Goal: Task Accomplishment & Management: Complete application form

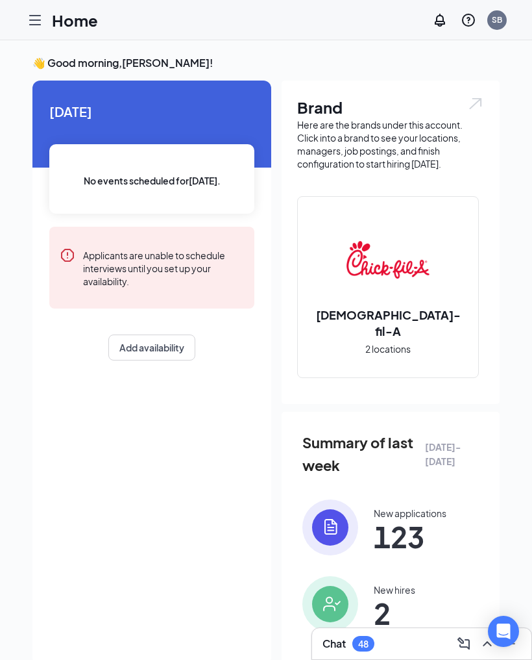
click at [32, 19] on icon "Hamburger" at bounding box center [35, 20] width 10 height 9
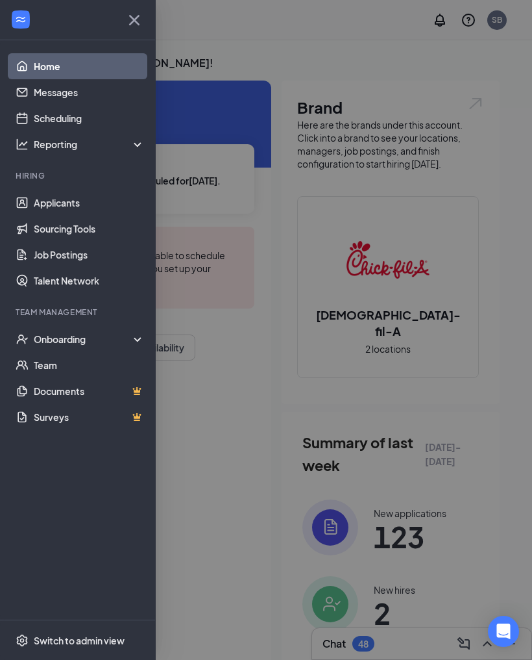
click at [40, 340] on div "Onboarding" at bounding box center [84, 338] width 100 height 13
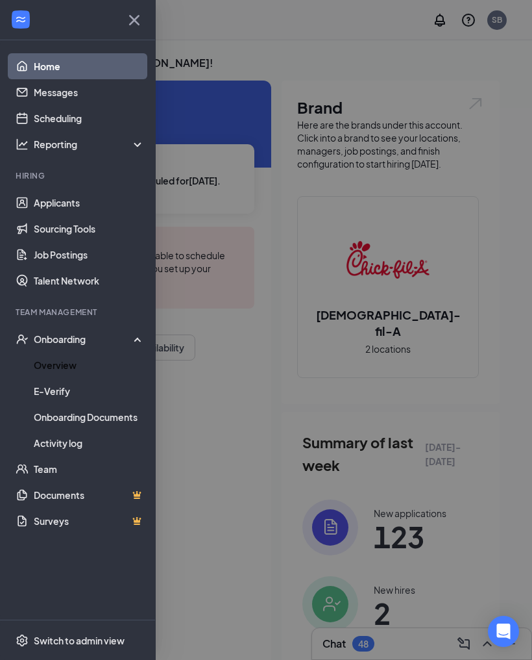
click at [44, 367] on link "Overview" at bounding box center [89, 365] width 111 height 26
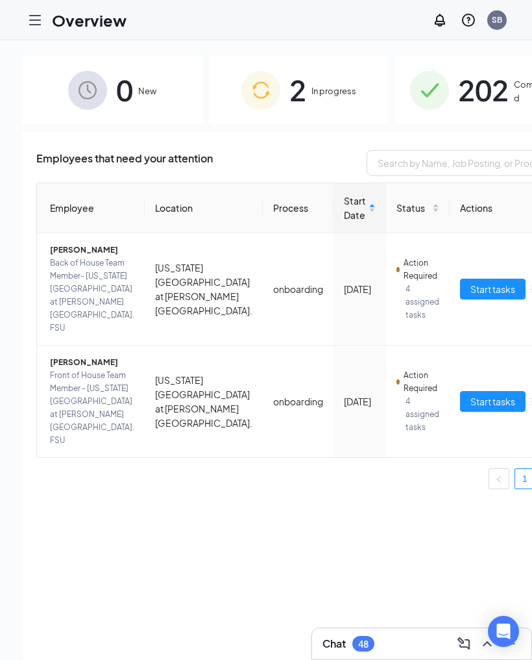
click at [471, 394] on span "Start tasks" at bounding box center [493, 401] width 45 height 14
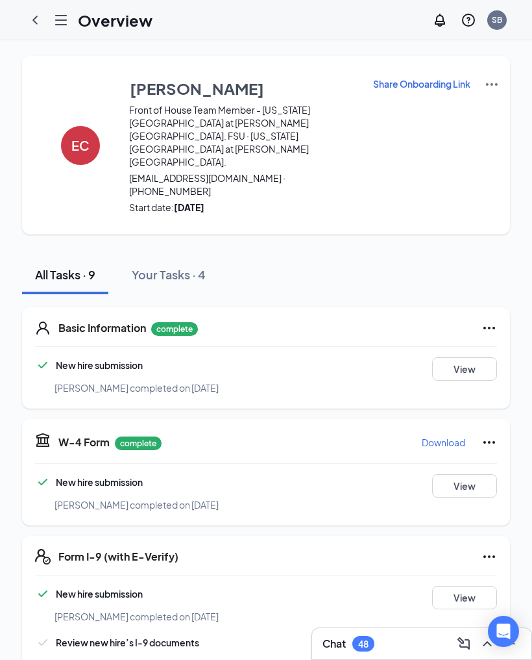
scroll to position [47, 0]
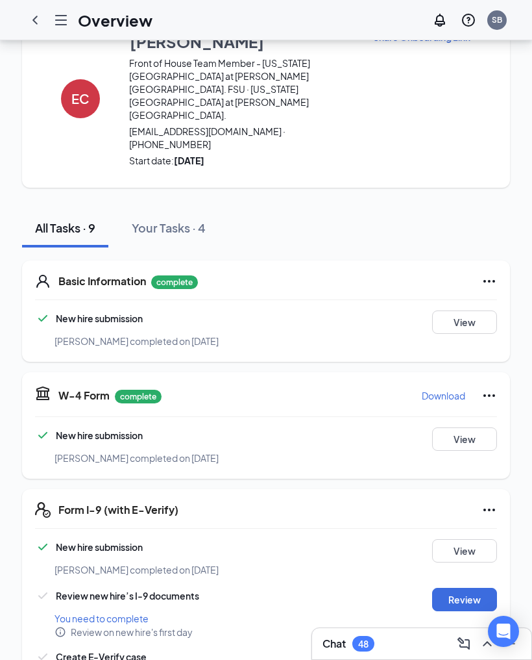
click at [472, 587] on button "Review" at bounding box center [464, 598] width 65 height 23
type input "[DATE]"
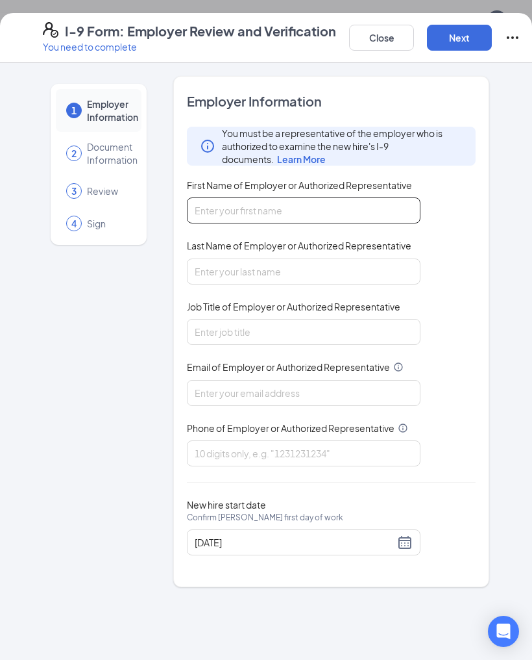
click at [360, 207] on input "First Name of Employer or Authorized Representative" at bounding box center [304, 210] width 234 height 26
type input "[PERSON_NAME]"
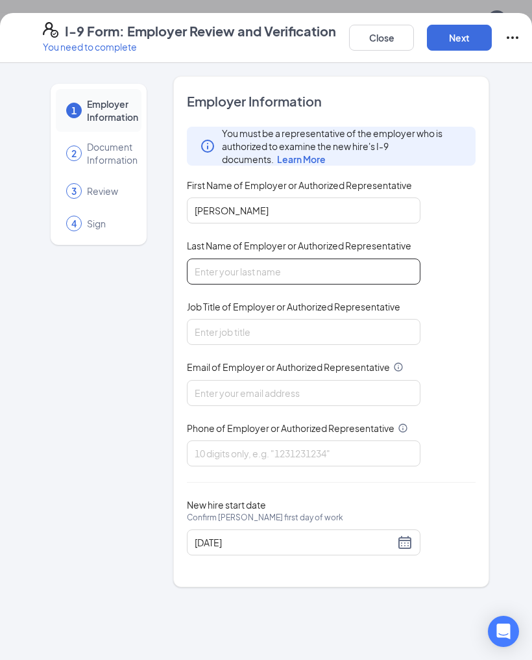
type input "[PERSON_NAME]"
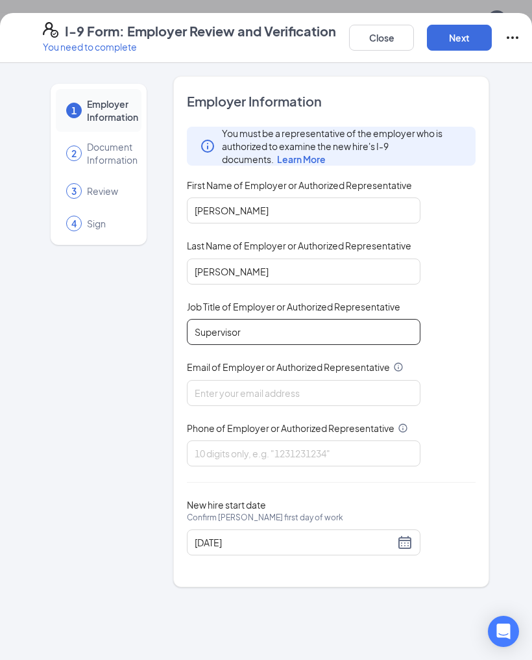
type input "Supervisor"
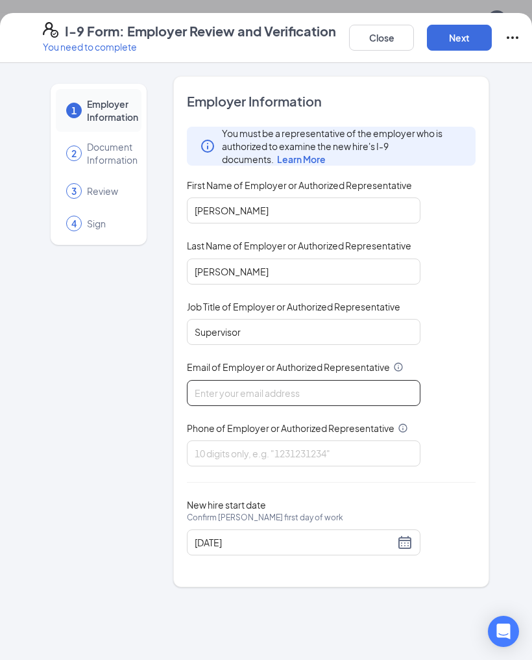
click at [314, 395] on input "Email of Employer or Authorized Representative" at bounding box center [304, 393] width 234 height 26
type input "[EMAIL_ADDRESS][DOMAIN_NAME]"
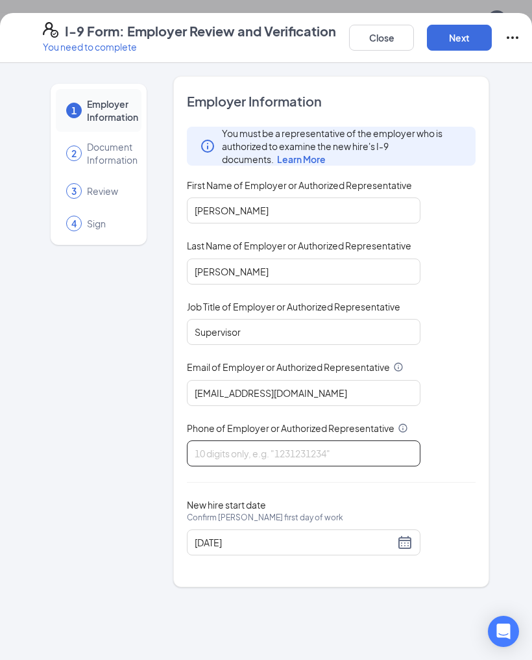
click at [366, 448] on input "Phone of Employer or Authorized Representative" at bounding box center [304, 453] width 234 height 26
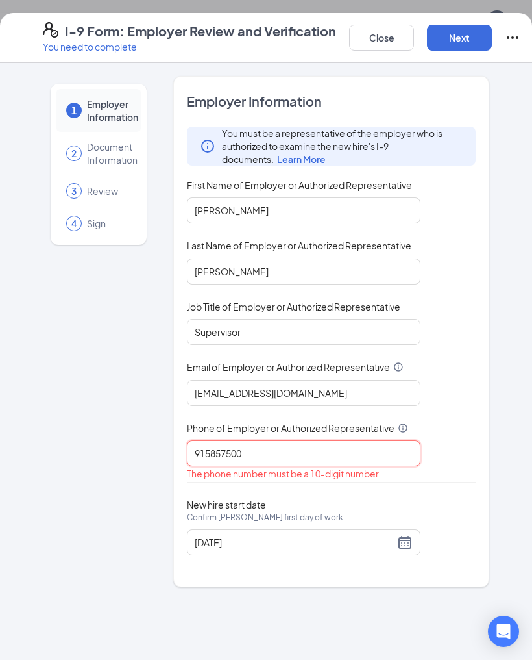
type input "9158575001"
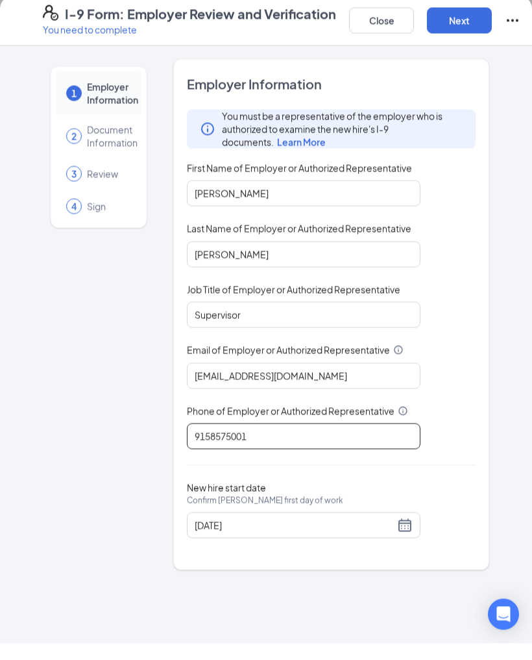
scroll to position [0, 0]
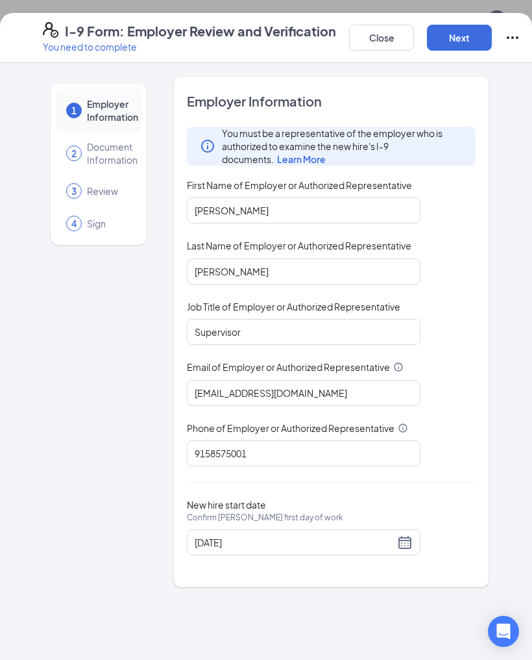
click at [467, 41] on button "Next" at bounding box center [459, 38] width 65 height 26
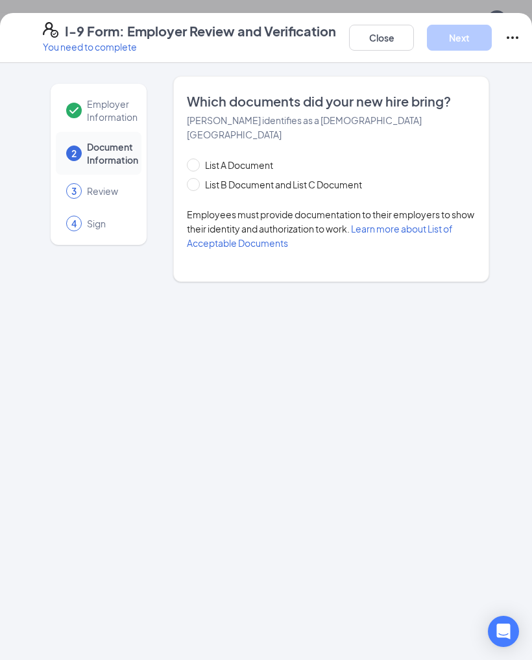
click at [331, 177] on span "List B Document and List C Document" at bounding box center [283, 184] width 167 height 14
click at [196, 178] on input "List B Document and List C Document" at bounding box center [191, 182] width 9 height 9
radio input "true"
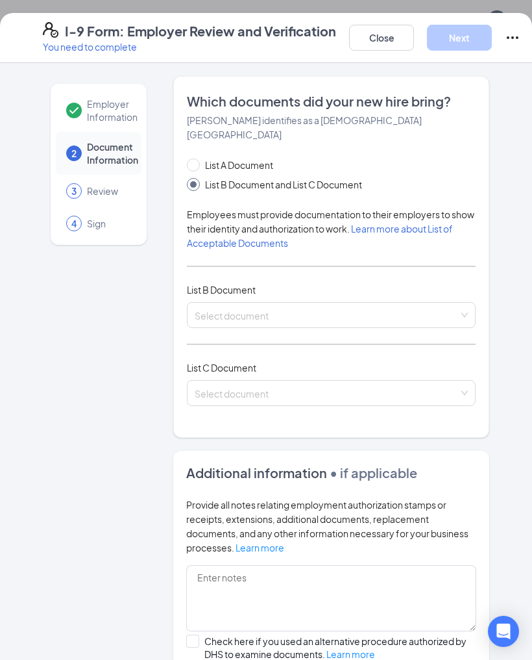
click at [271, 303] on input "search" at bounding box center [327, 312] width 264 height 19
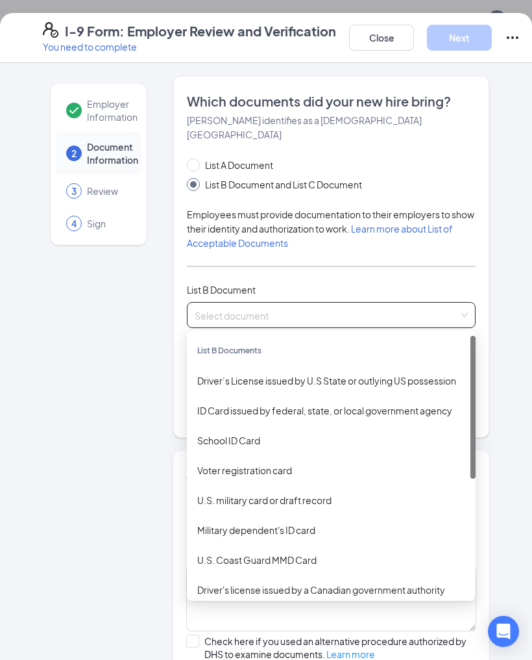
click at [262, 403] on div "ID Card issued by federal, state, or local government agency" at bounding box center [331, 410] width 268 height 14
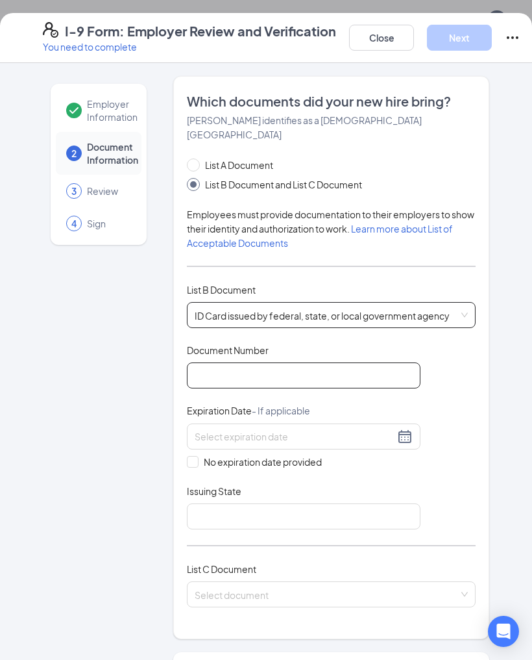
click at [286, 369] on input "Document Number" at bounding box center [304, 375] width 234 height 26
type input "50573850"
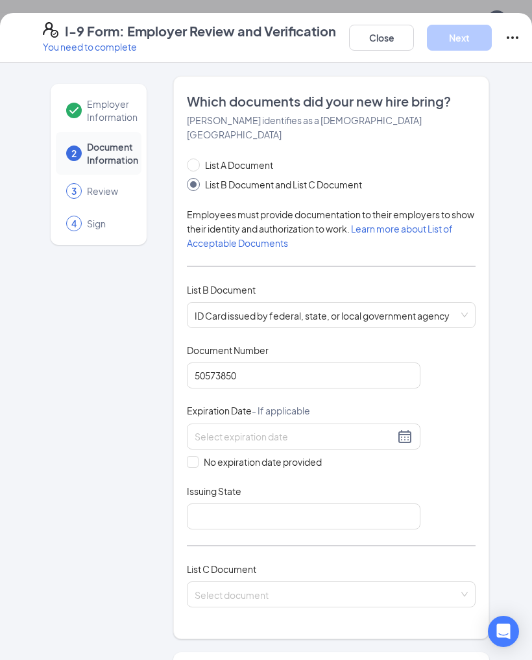
click at [336, 429] on input at bounding box center [295, 436] width 200 height 14
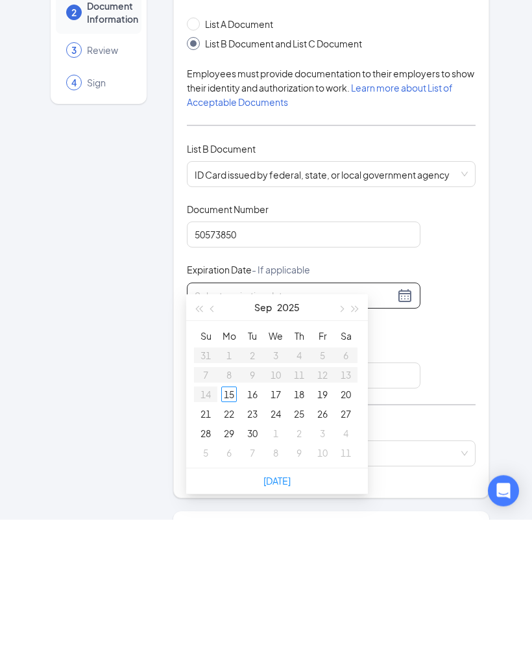
click at [286, 435] on button "2025" at bounding box center [288, 448] width 23 height 26
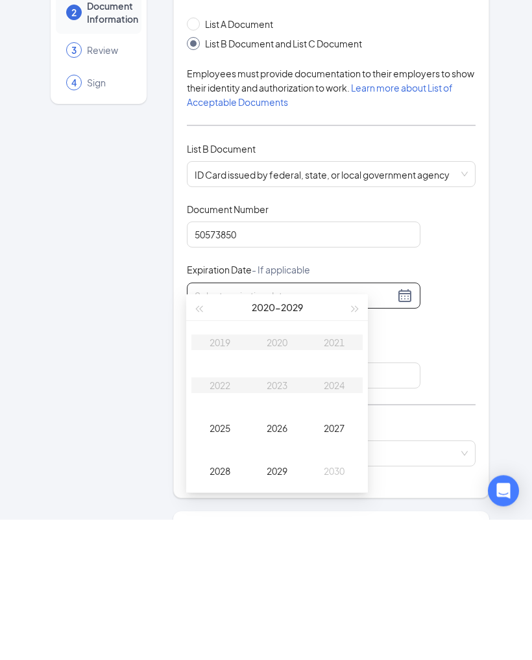
type input "[DATE]"
click at [336, 604] on div "2030" at bounding box center [334, 612] width 39 height 16
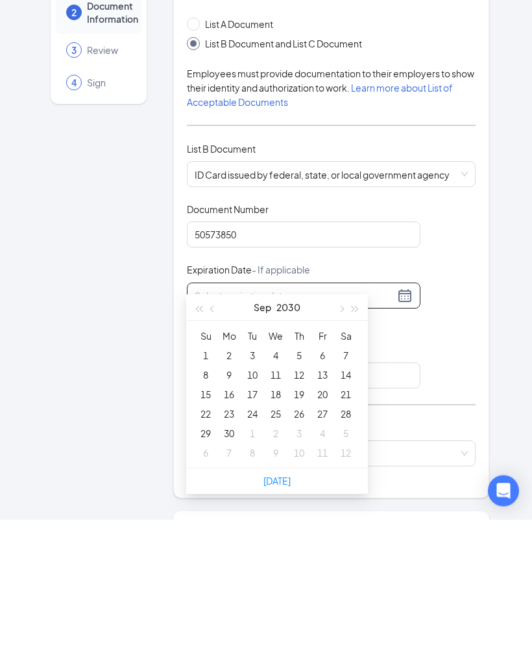
type input "[DATE]"
click at [205, 527] on div "15" at bounding box center [206, 535] width 16 height 16
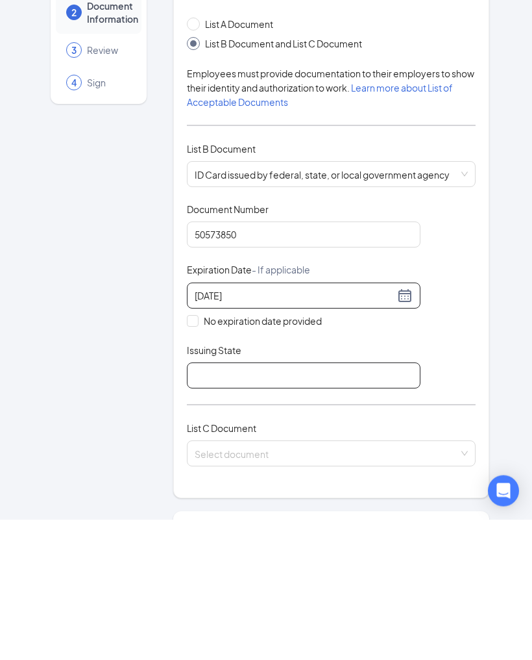
click at [256, 503] on input "Issuing State" at bounding box center [304, 516] width 234 height 26
type input "[US_STATE]"
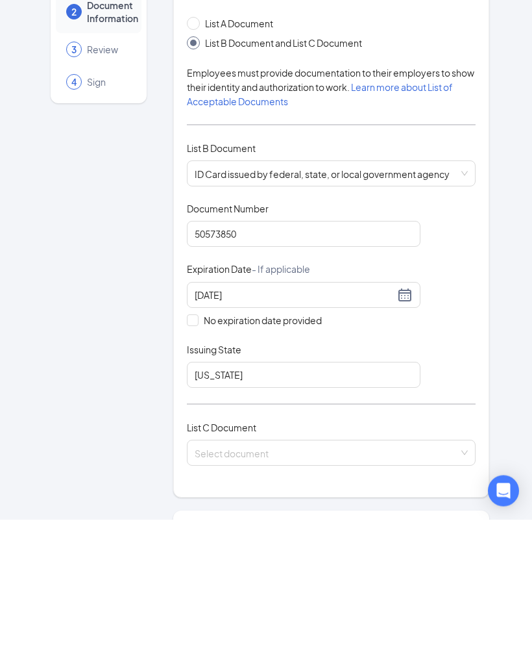
click at [348, 581] on input "search" at bounding box center [327, 590] width 264 height 19
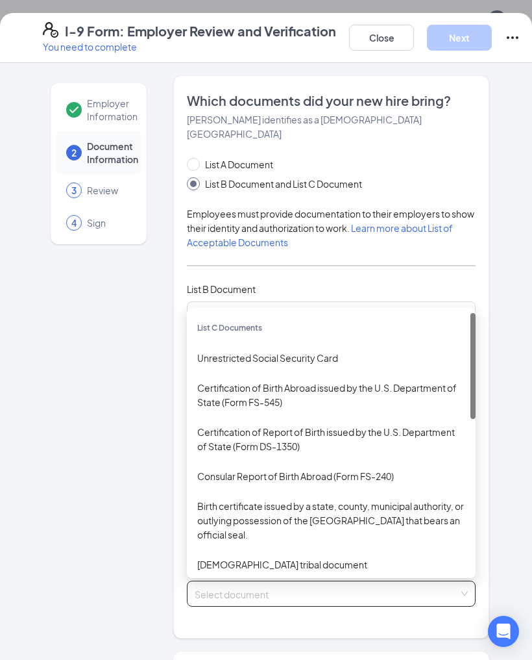
click at [327, 351] on div "Unrestricted Social Security Card" at bounding box center [331, 358] width 268 height 14
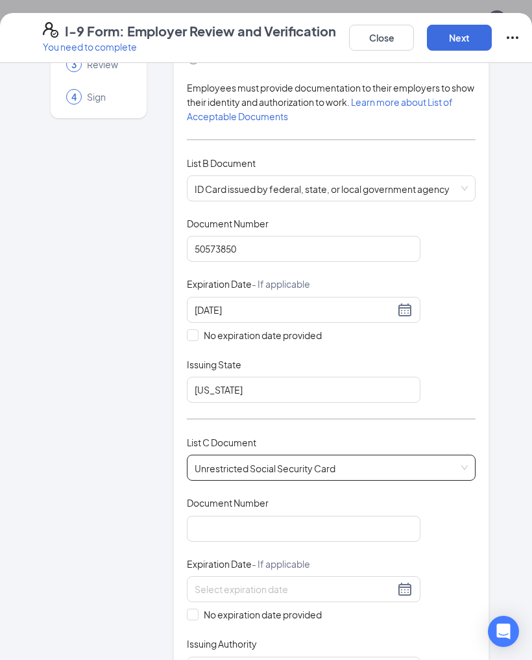
scroll to position [160, 0]
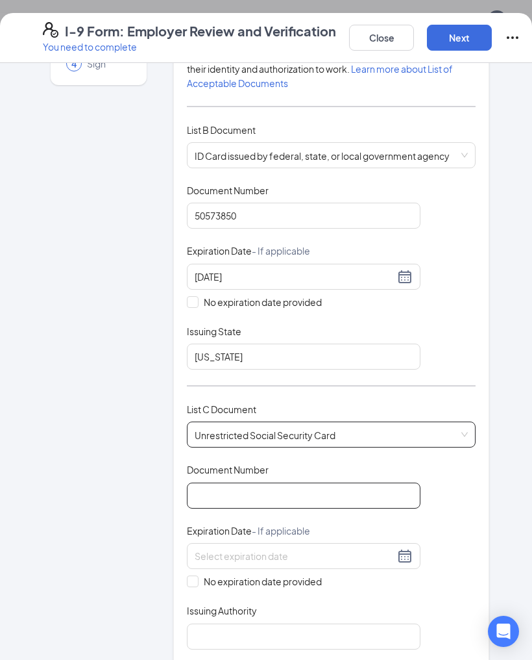
click at [307, 482] on input "Document Number" at bounding box center [304, 495] width 234 height 26
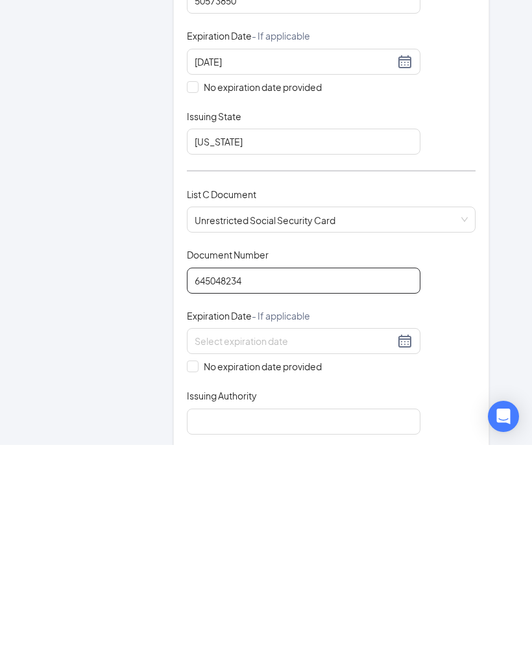
type input "645048234"
click at [192, 575] on input "No expiration date provided" at bounding box center [191, 579] width 9 height 9
checkbox input "true"
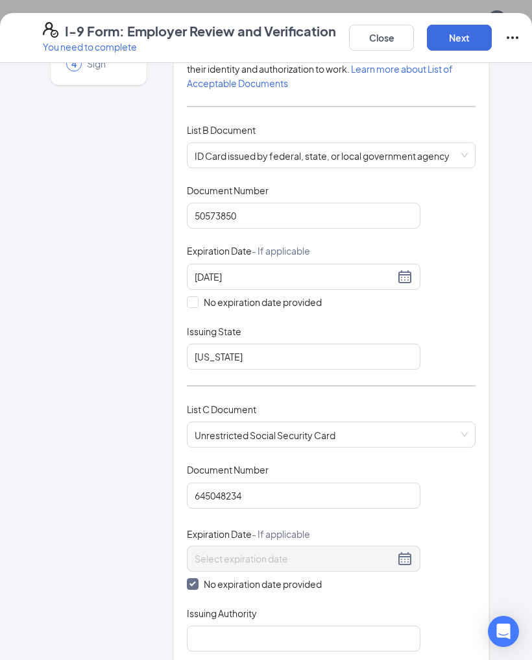
click at [223, 639] on div "Which documents did your new hire bring? [PERSON_NAME] identifies as a [DEMOGRA…" at bounding box center [331, 299] width 289 height 734
click at [271, 625] on input "Issuing Authority" at bounding box center [304, 638] width 234 height 26
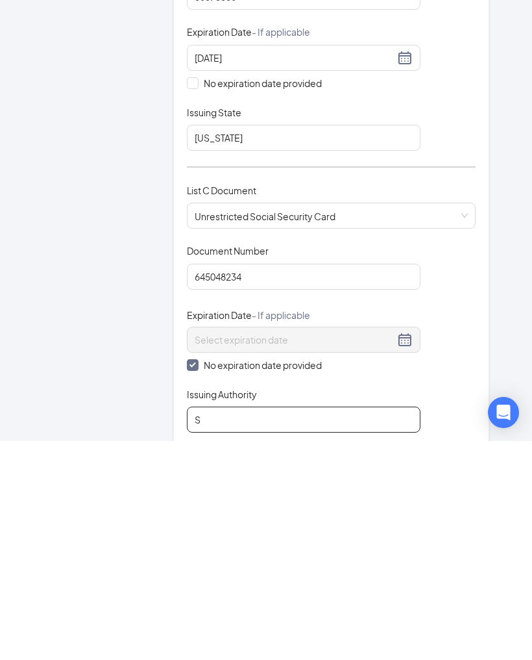
scroll to position [422, 0]
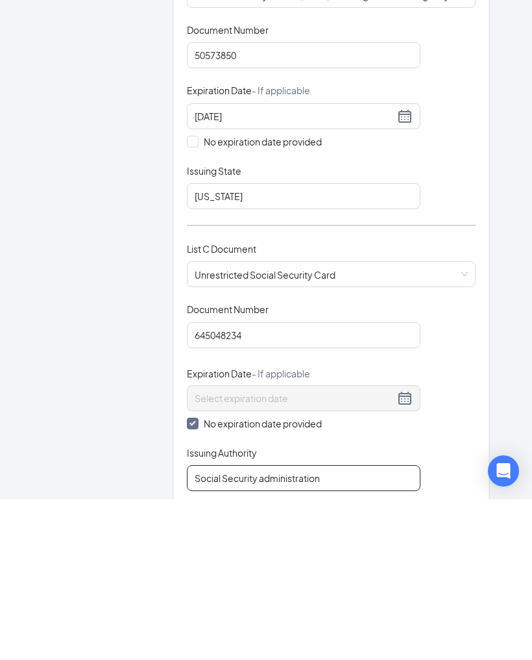
type input "Social Security administration"
click at [466, 463] on div "Document Title Unrestricted Social Security Card Document Number 645048234 Expi…" at bounding box center [331, 557] width 289 height 188
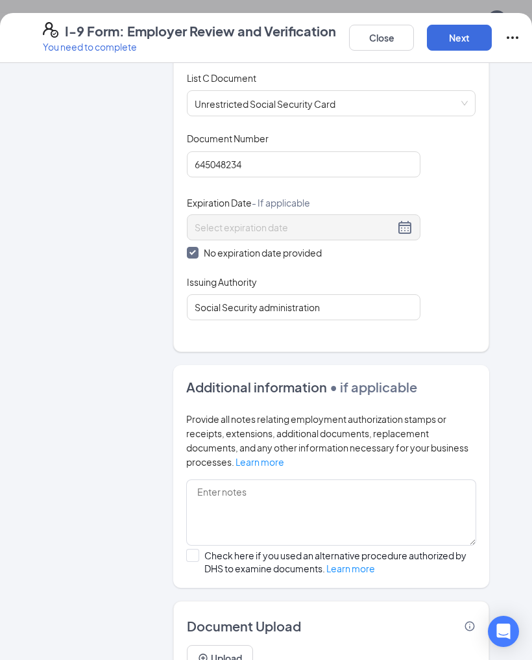
click at [470, 35] on button "Next" at bounding box center [459, 38] width 65 height 26
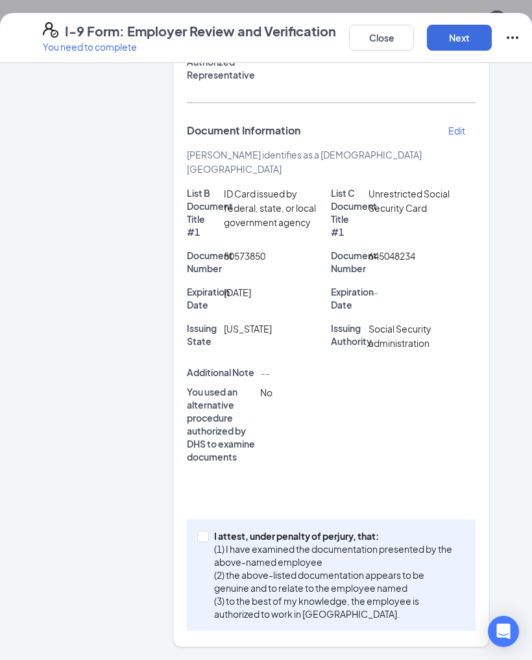
scroll to position [207, 0]
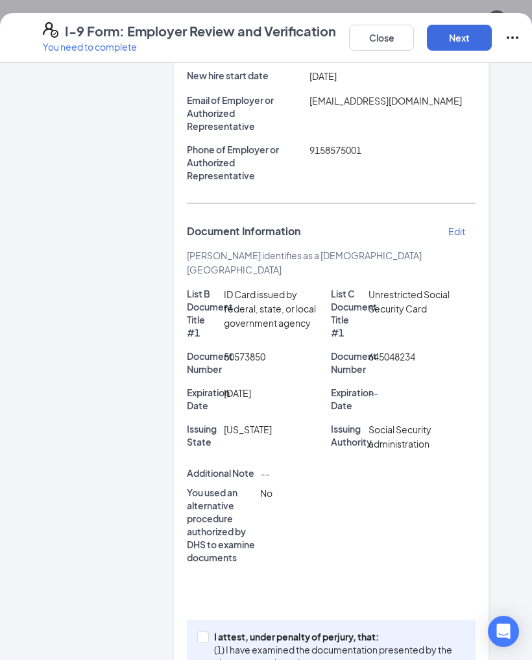
click at [204, 631] on input "I attest, under penalty of [PERSON_NAME], that: (1) I have examined the documen…" at bounding box center [201, 635] width 9 height 9
checkbox input "true"
click at [463, 40] on button "Next" at bounding box center [459, 38] width 65 height 26
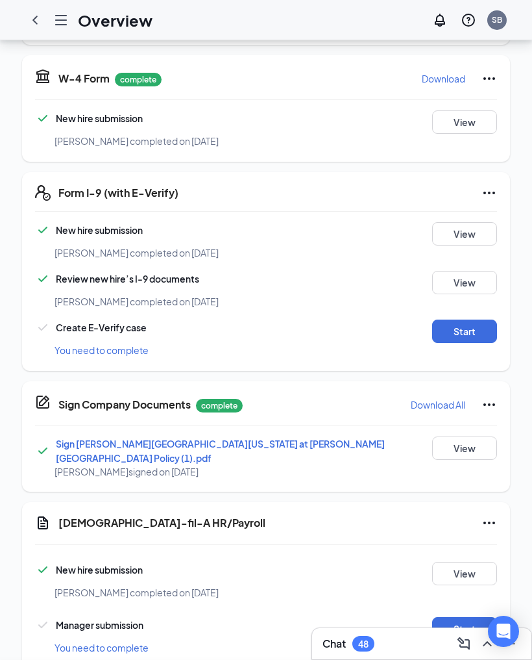
scroll to position [255, 0]
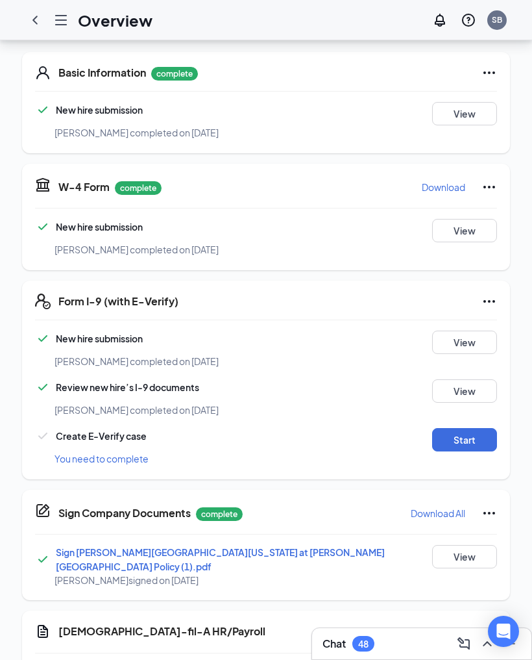
click at [464, 428] on button "Start" at bounding box center [464, 439] width 65 height 23
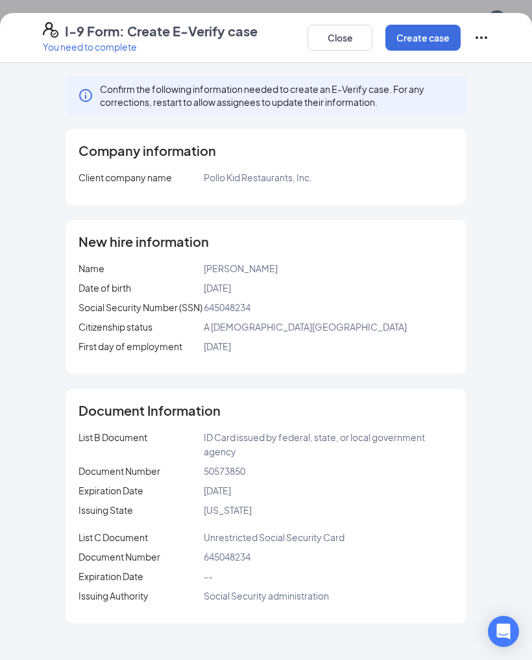
click at [429, 39] on button "Create case" at bounding box center [423, 38] width 75 height 26
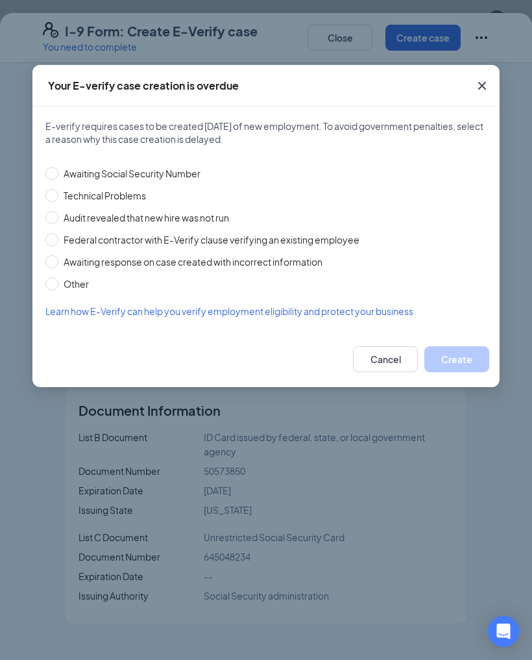
click at [101, 178] on span "Awaiting Social Security Number" at bounding box center [131, 173] width 147 height 14
click at [58, 178] on input "Awaiting Social Security Number" at bounding box center [51, 173] width 13 height 13
radio input "true"
click at [465, 362] on button "Create" at bounding box center [457, 359] width 65 height 26
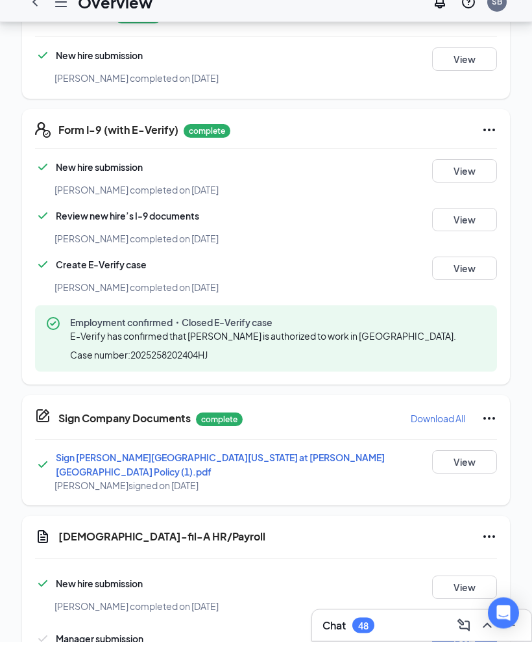
scroll to position [408, 0]
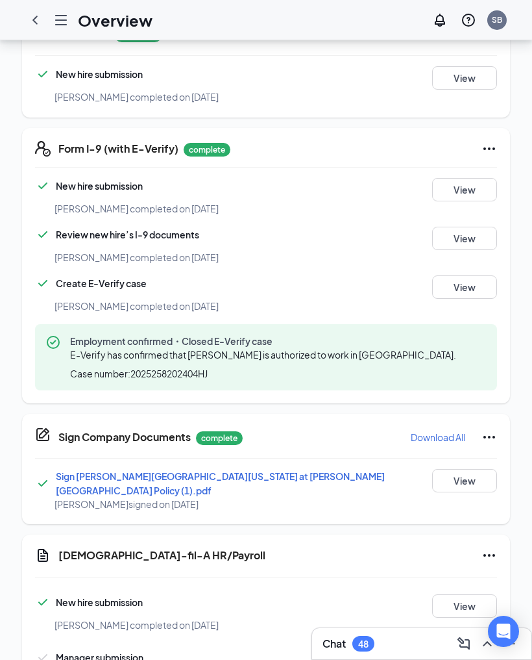
click at [465, 649] on button "Start" at bounding box center [464, 660] width 65 height 23
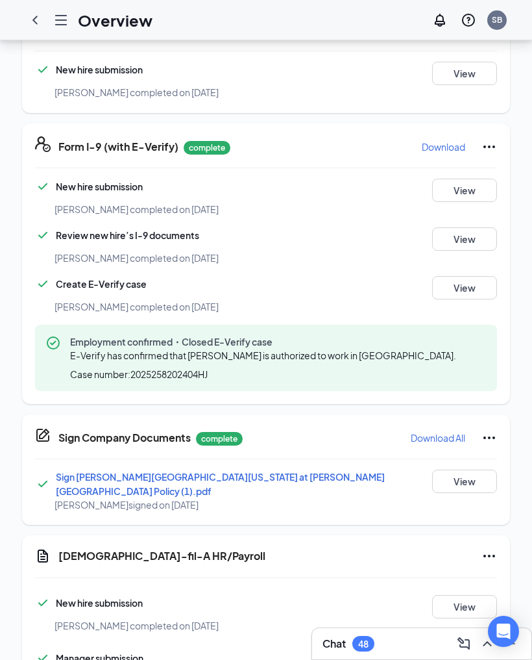
scroll to position [413, 0]
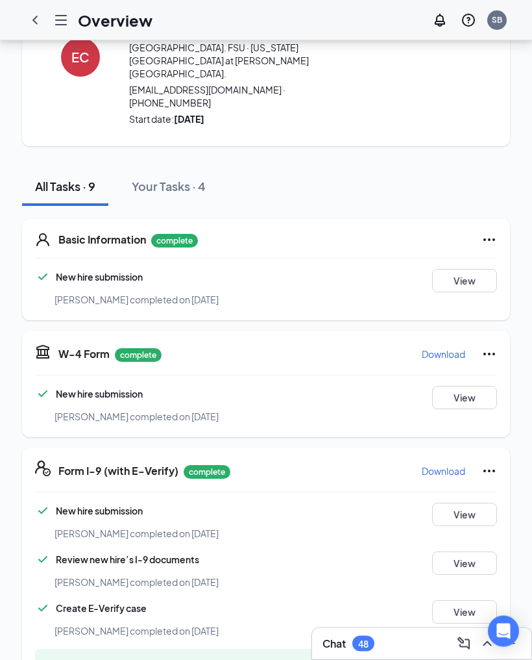
scroll to position [0, 0]
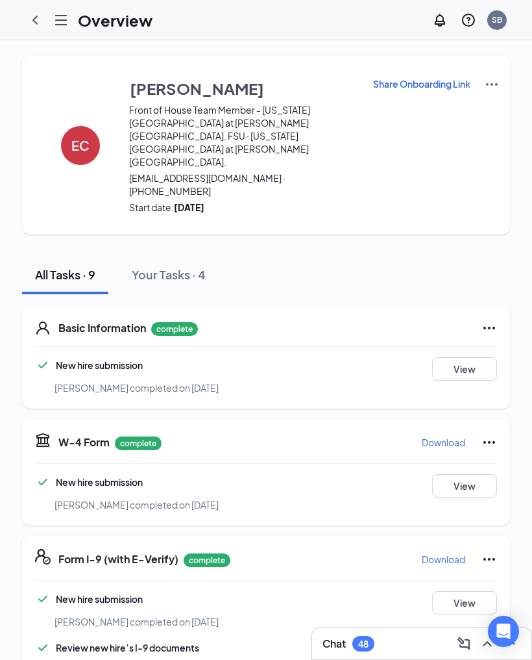
click at [35, 27] on icon "ChevronLeft" at bounding box center [35, 20] width 16 height 16
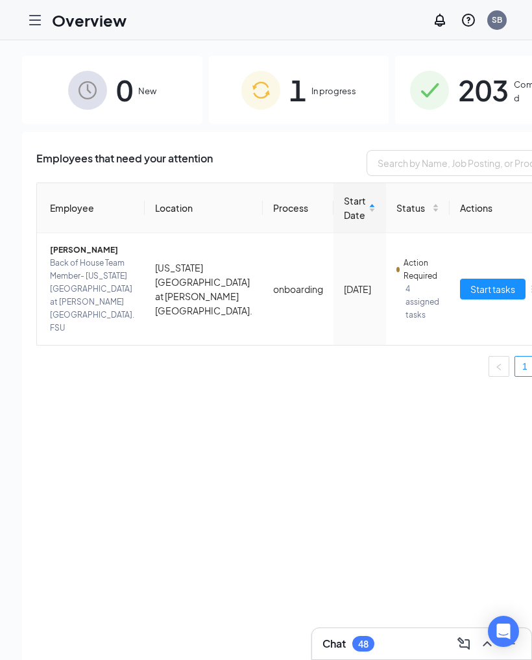
click at [471, 282] on span "Start tasks" at bounding box center [493, 289] width 45 height 14
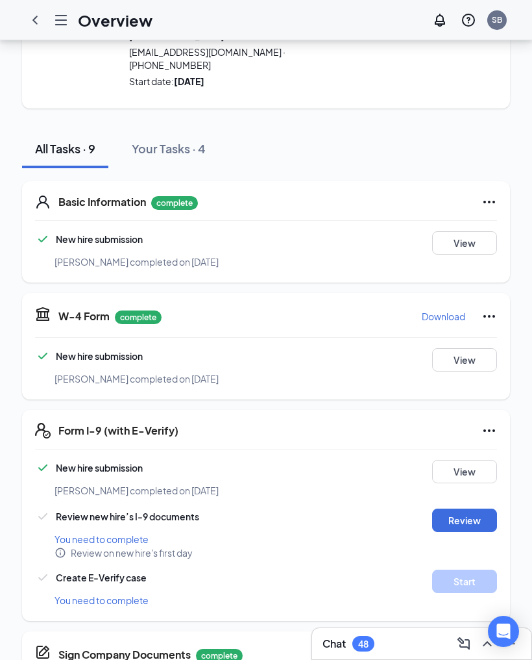
scroll to position [121, 0]
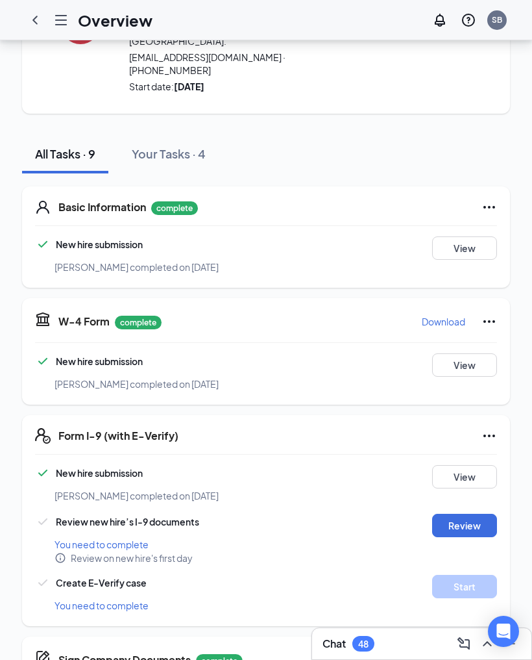
click at [476, 513] on button "Review" at bounding box center [464, 524] width 65 height 23
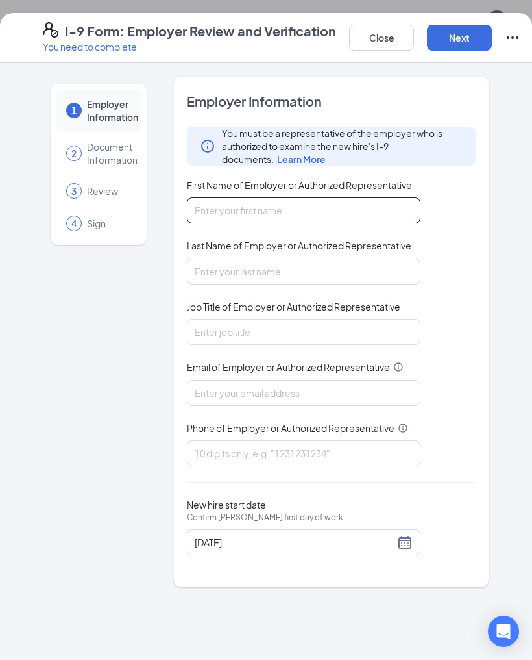
click at [366, 208] on input "First Name of Employer or Authorized Representative" at bounding box center [304, 210] width 234 height 26
type input "[PERSON_NAME]"
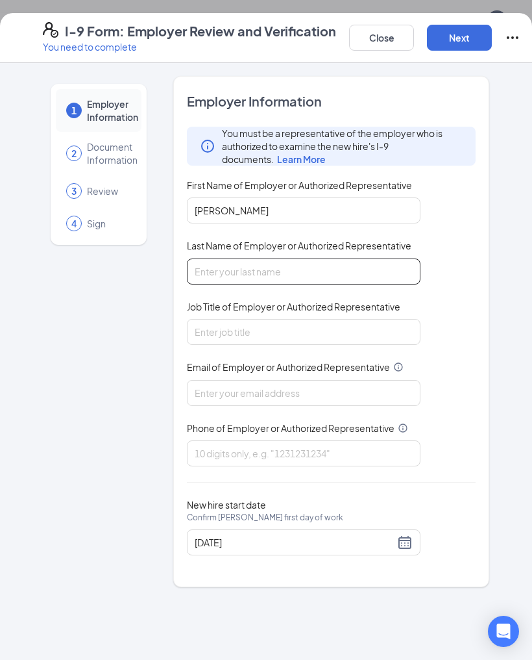
type input "[PERSON_NAME]"
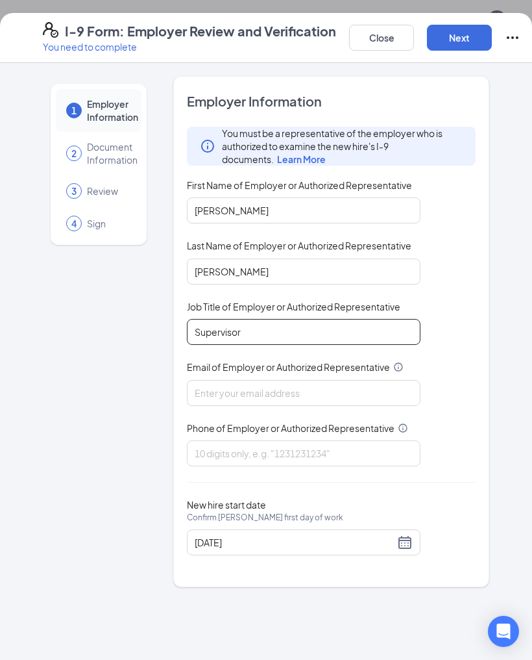
type input "Supervisor"
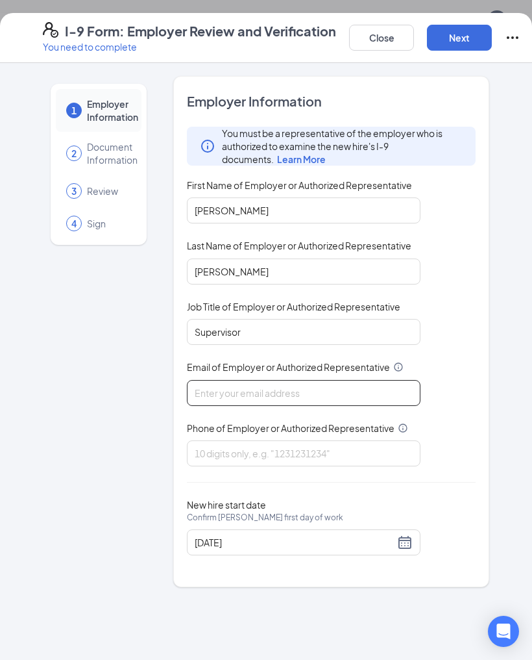
click at [373, 391] on input "Email of Employer or Authorized Representative" at bounding box center [304, 393] width 234 height 26
type input "[EMAIL_ADDRESS][DOMAIN_NAME]"
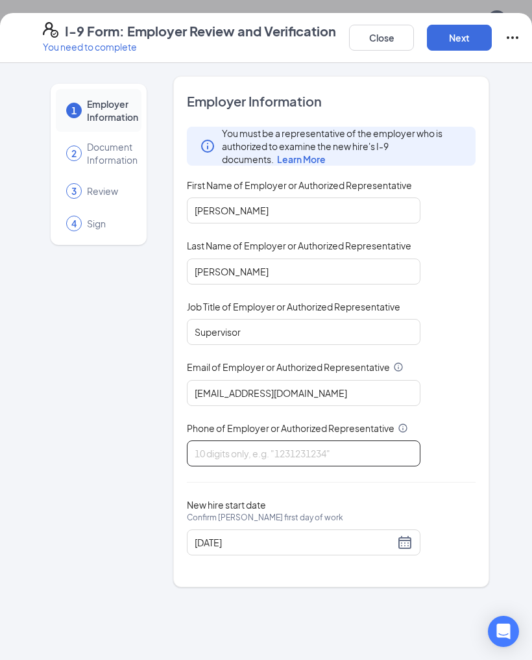
click at [363, 455] on input "Phone of Employer or Authorized Representative" at bounding box center [304, 453] width 234 height 26
type input "9158575001"
click at [482, 462] on div "Employer Information You must be a representative of the employer who is author…" at bounding box center [331, 331] width 316 height 511
click at [465, 42] on button "Next" at bounding box center [459, 38] width 65 height 26
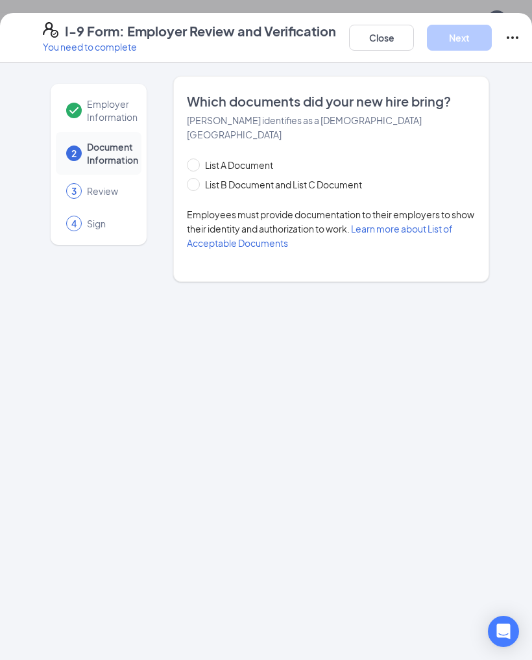
click at [349, 177] on span "List B Document and List C Document" at bounding box center [283, 184] width 167 height 14
click at [196, 178] on input "List B Document and List C Document" at bounding box center [191, 182] width 9 height 9
radio input "true"
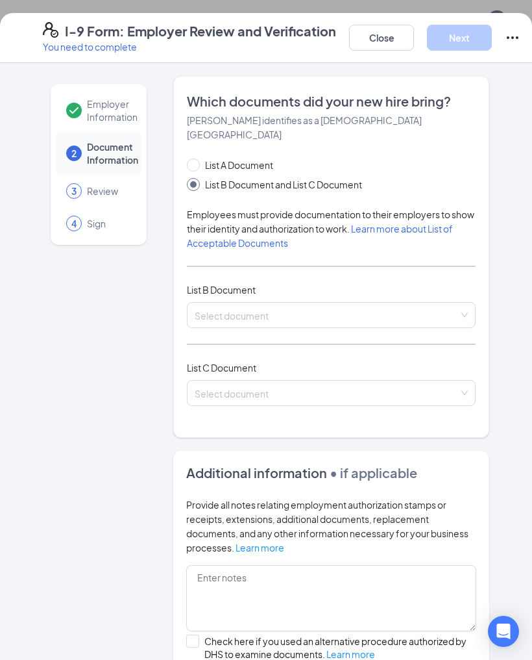
click at [327, 303] on input "search" at bounding box center [327, 312] width 264 height 19
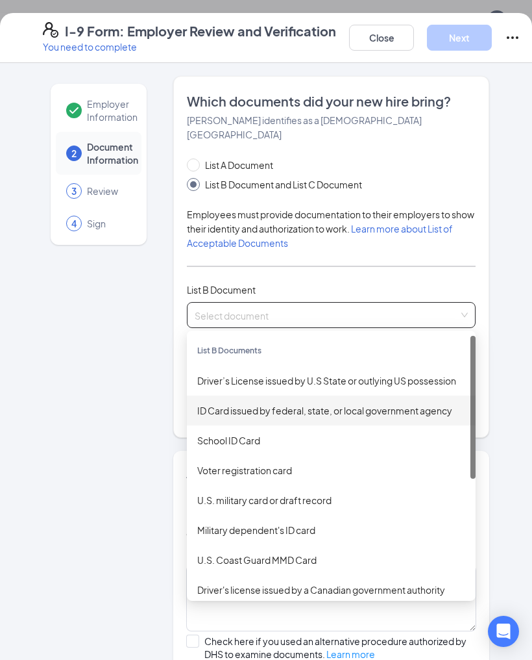
click at [308, 403] on div "ID Card issued by federal, state, or local government agency" at bounding box center [331, 410] width 268 height 14
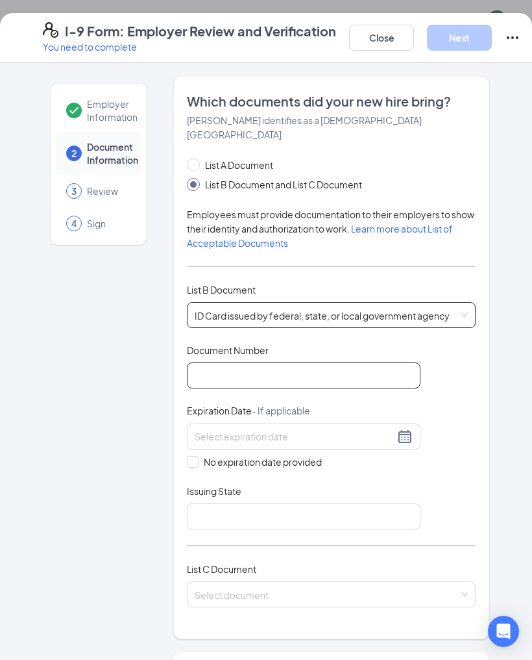
click at [308, 362] on input "Document Number" at bounding box center [304, 375] width 234 height 26
type input "VG397518"
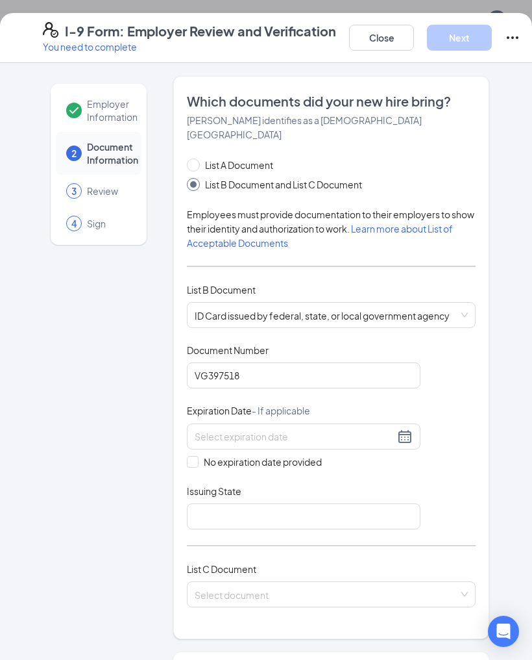
click at [340, 429] on input at bounding box center [295, 436] width 200 height 14
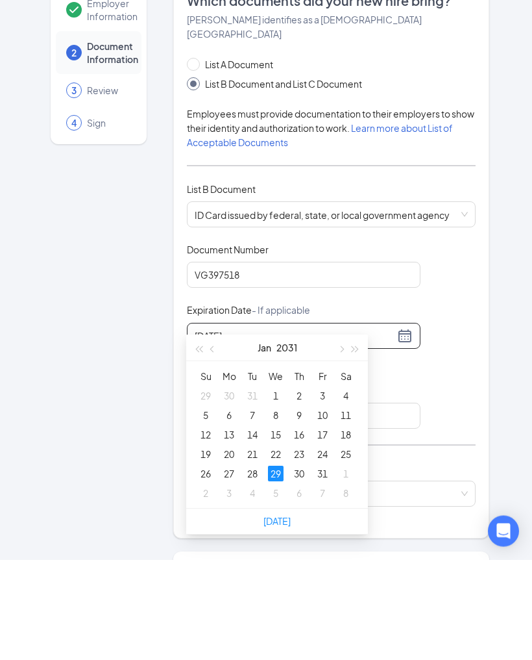
click at [273, 566] on div "29" at bounding box center [276, 574] width 16 height 16
click at [272, 566] on div "29" at bounding box center [276, 574] width 16 height 16
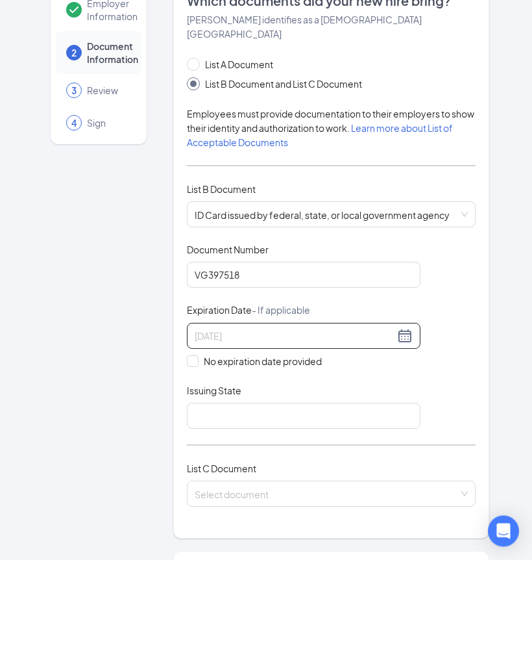
type input "[DATE]"
click at [293, 503] on input "Issuing State" at bounding box center [304, 516] width 234 height 26
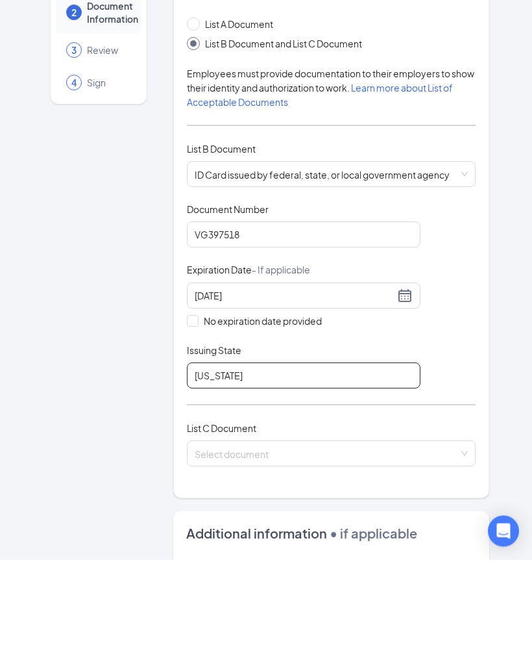
scroll to position [42, 0]
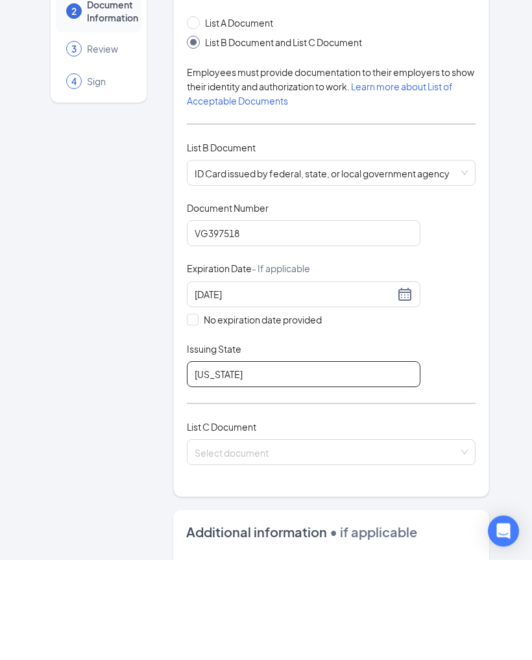
type input "[US_STATE]"
click at [445, 540] on input "search" at bounding box center [327, 549] width 264 height 19
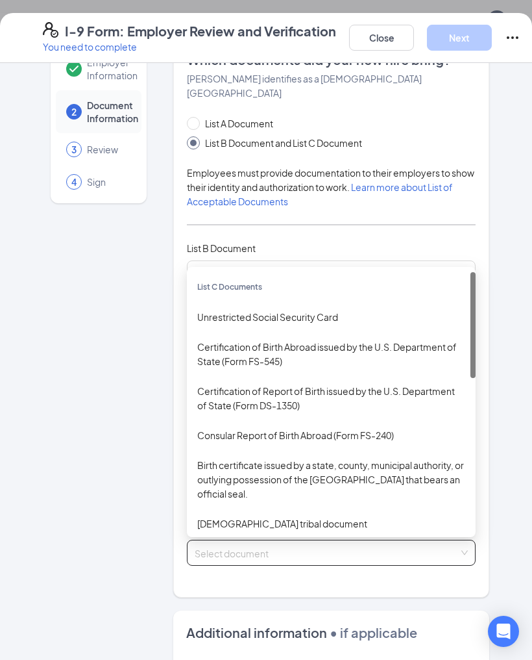
click at [357, 310] on div "Unrestricted Social Security Card" at bounding box center [331, 317] width 268 height 14
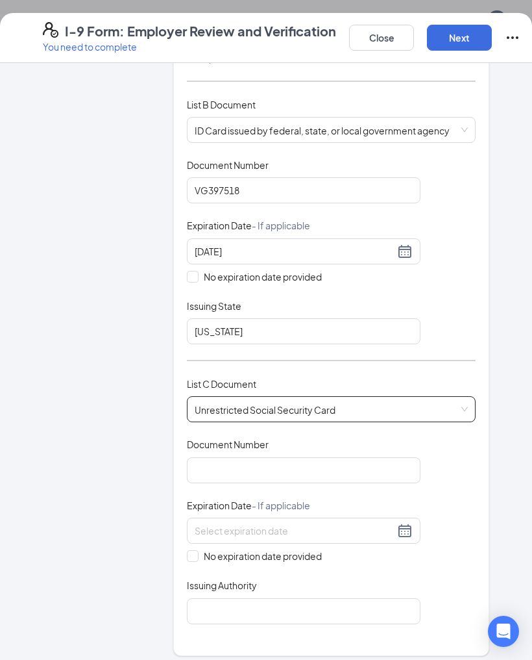
scroll to position [186, 0]
click at [393, 456] on input "Document Number" at bounding box center [304, 469] width 234 height 26
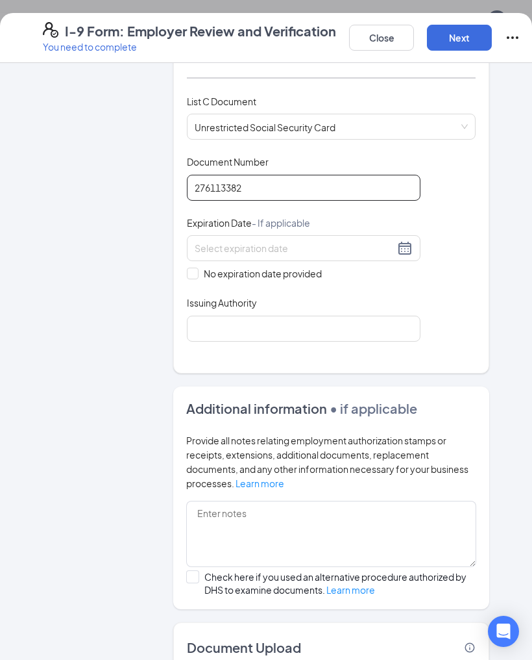
scroll to position [467, 0]
type input "276113382"
click at [189, 267] on span at bounding box center [193, 273] width 12 height 12
click at [189, 267] on input "No expiration date provided" at bounding box center [191, 271] width 9 height 9
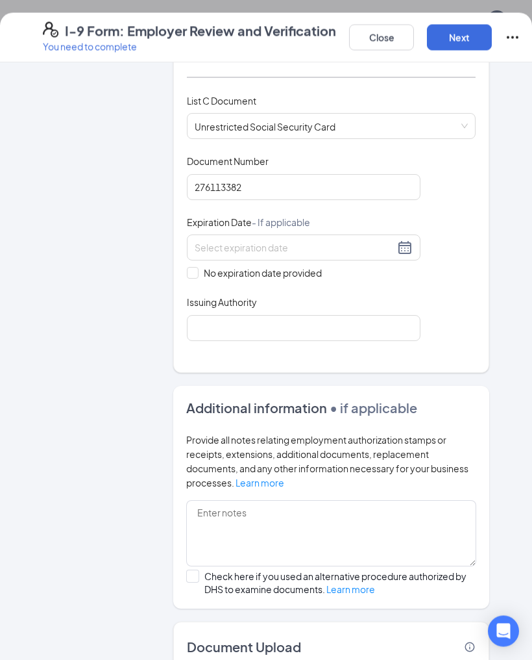
checkbox input "true"
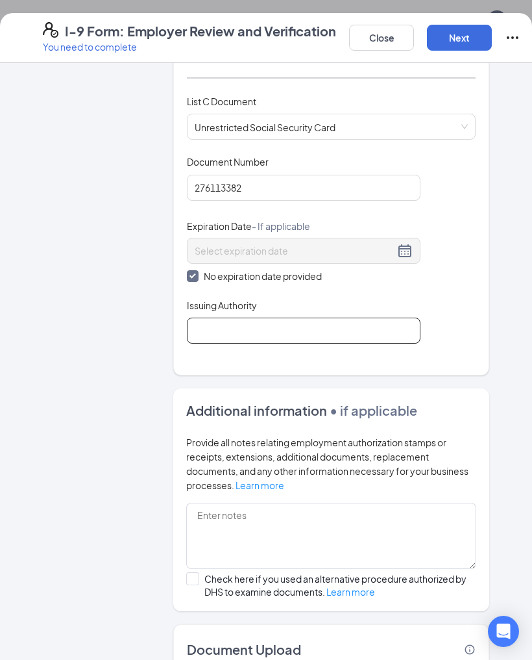
click at [217, 317] on input "Issuing Authority" at bounding box center [304, 330] width 234 height 26
type input "Social Security administration"
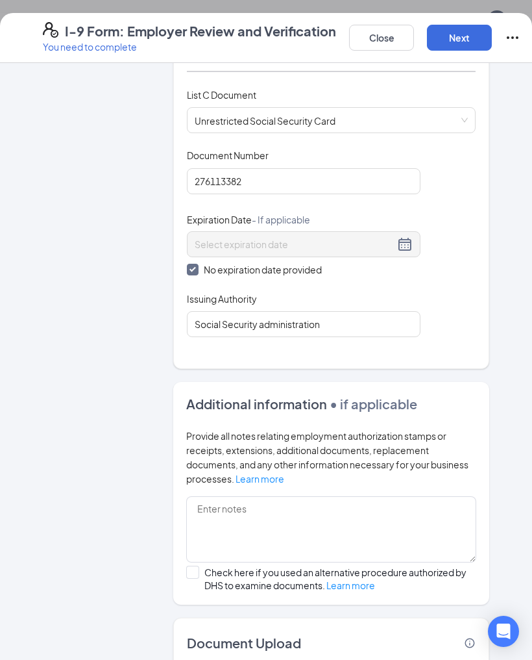
click at [466, 29] on button "Next" at bounding box center [459, 38] width 65 height 26
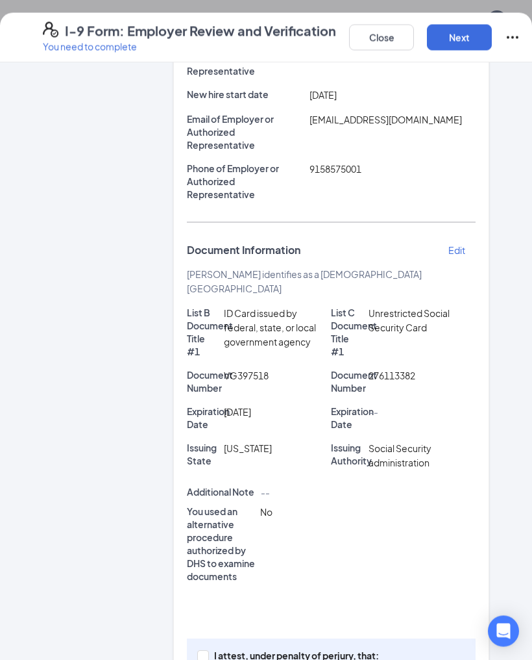
scroll to position [187, 0]
click at [204, 651] on input "I attest, under penalty of [PERSON_NAME], that: (1) I have examined the documen…" at bounding box center [201, 655] width 9 height 9
checkbox input "true"
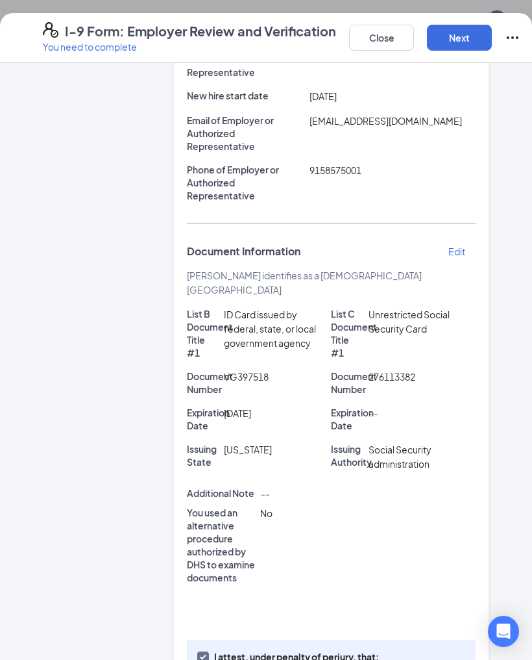
click at [445, 33] on button "Next" at bounding box center [459, 38] width 65 height 26
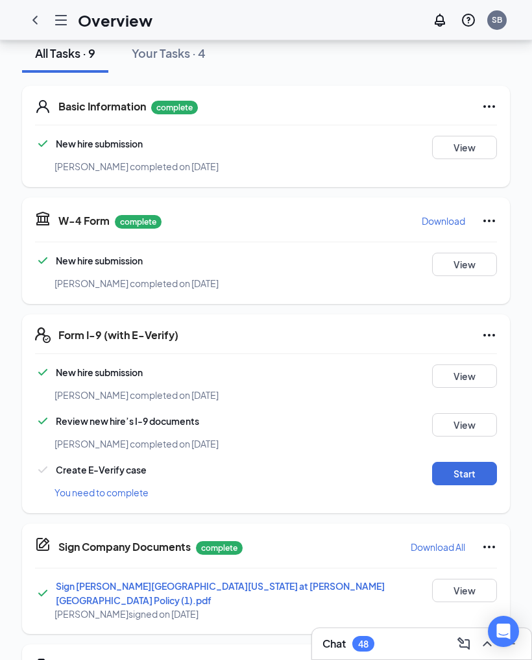
scroll to position [255, 0]
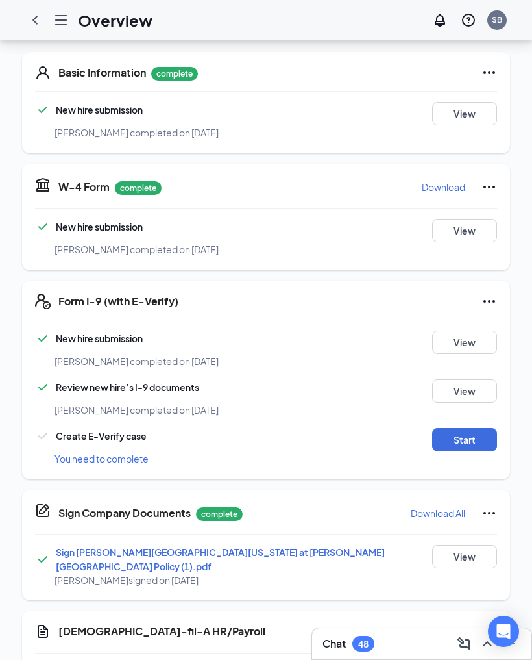
click at [468, 428] on button "Start" at bounding box center [464, 439] width 65 height 23
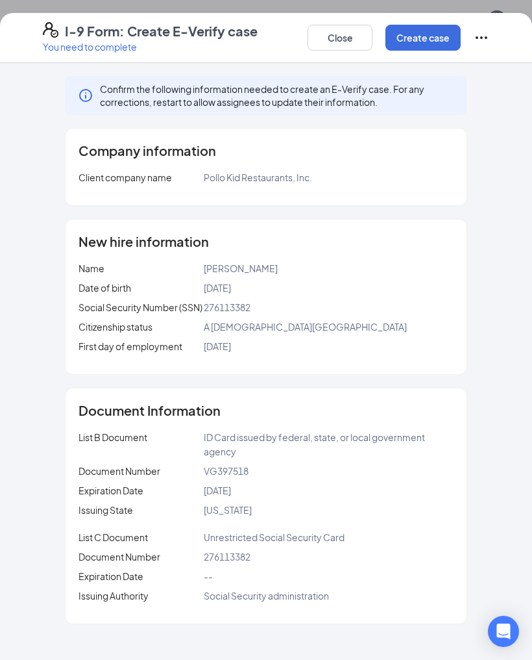
scroll to position [237, 0]
click at [410, 44] on button "Create case" at bounding box center [423, 38] width 75 height 26
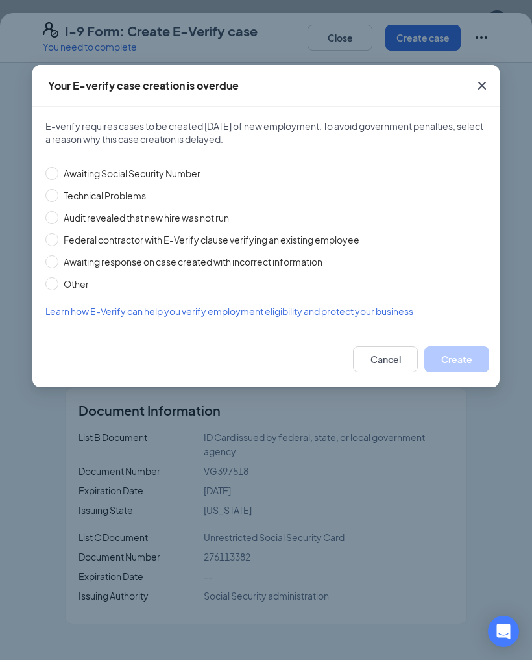
click at [179, 169] on span "Awaiting Social Security Number" at bounding box center [131, 173] width 147 height 14
click at [58, 169] on input "Awaiting Social Security Number" at bounding box center [51, 173] width 13 height 13
radio input "true"
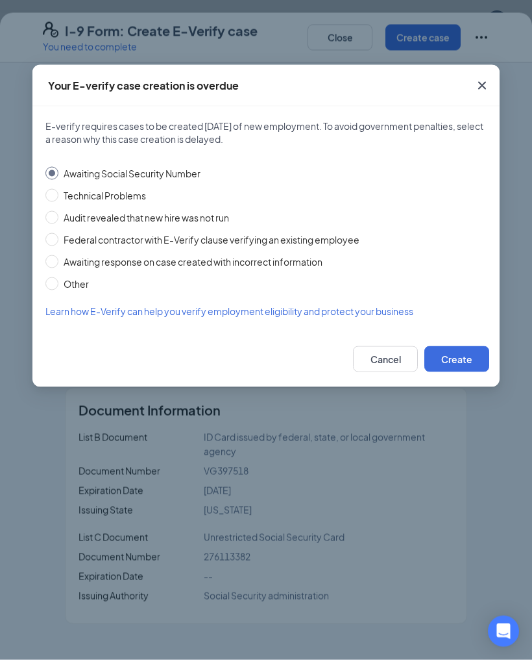
scroll to position [331, 0]
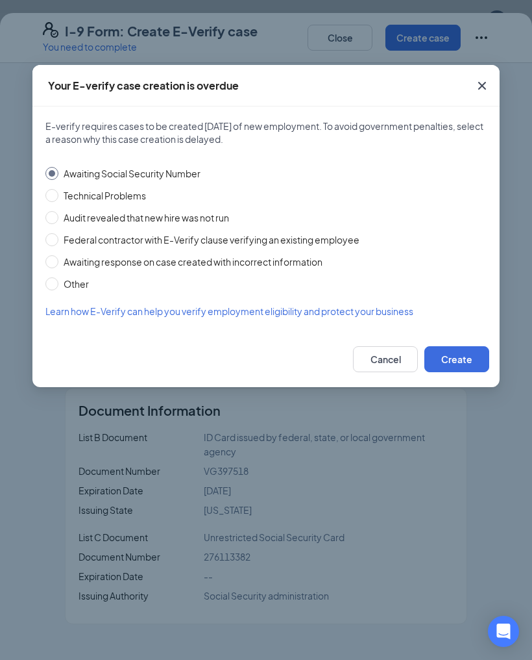
click at [438, 360] on button "Create" at bounding box center [457, 359] width 65 height 26
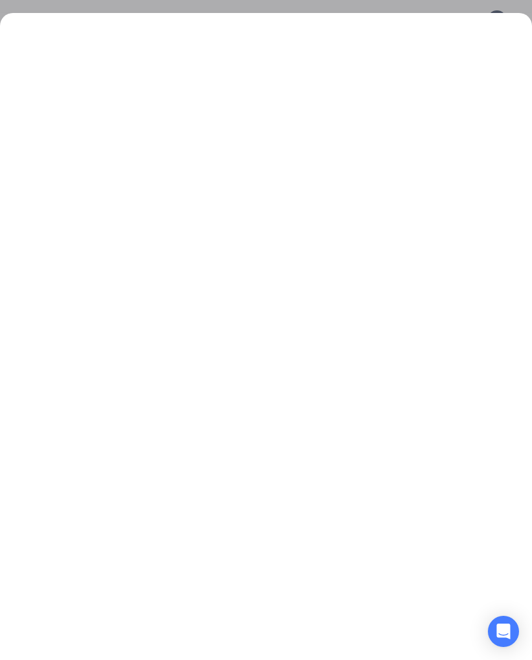
click at [470, 660] on div at bounding box center [266, 336] width 532 height 647
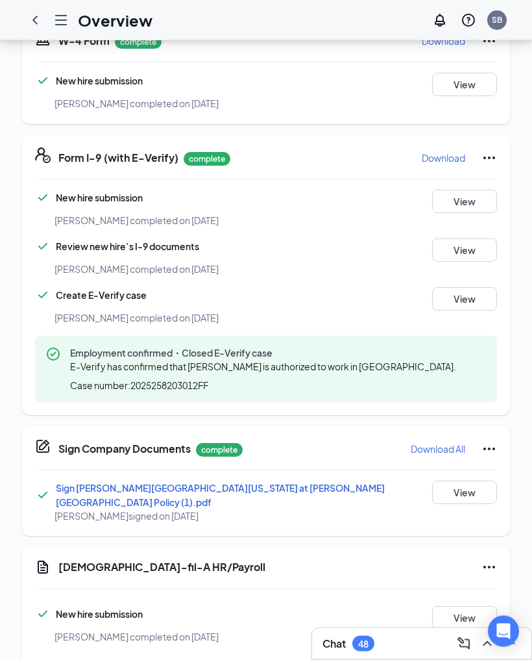
scroll to position [413, 0]
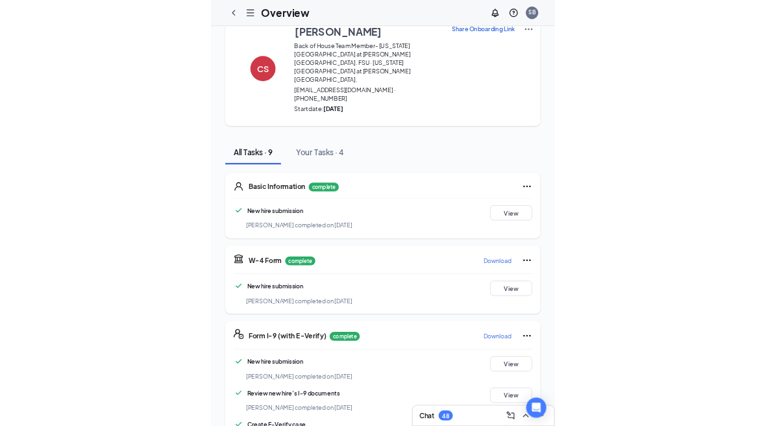
scroll to position [0, 0]
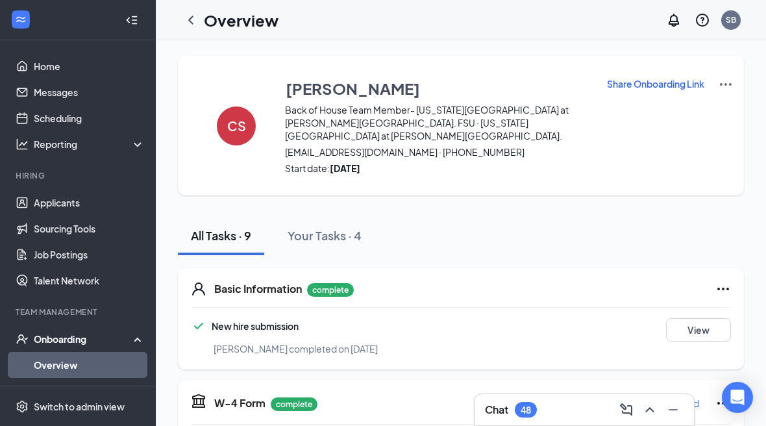
click at [66, 352] on div "Onboarding" at bounding box center [78, 339] width 156 height 26
click at [73, 331] on div "Onboarding" at bounding box center [78, 339] width 156 height 26
click at [67, 360] on link "Overview" at bounding box center [89, 365] width 111 height 26
